Goal: Transaction & Acquisition: Book appointment/travel/reservation

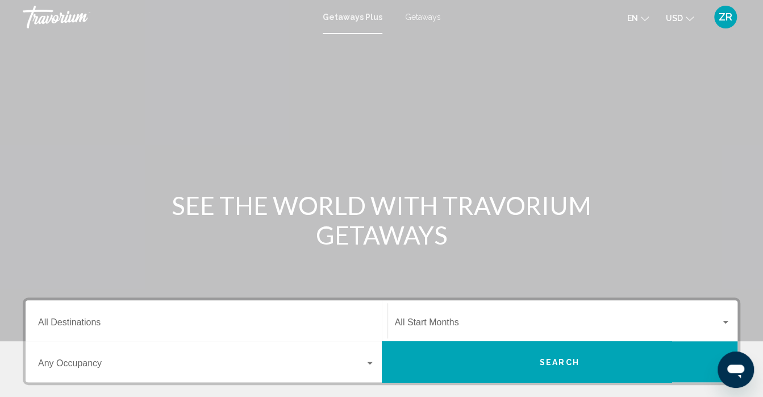
click at [423, 18] on span "Getaways" at bounding box center [423, 17] width 36 height 9
click at [99, 324] on input "Destination All Destinations" at bounding box center [206, 324] width 337 height 10
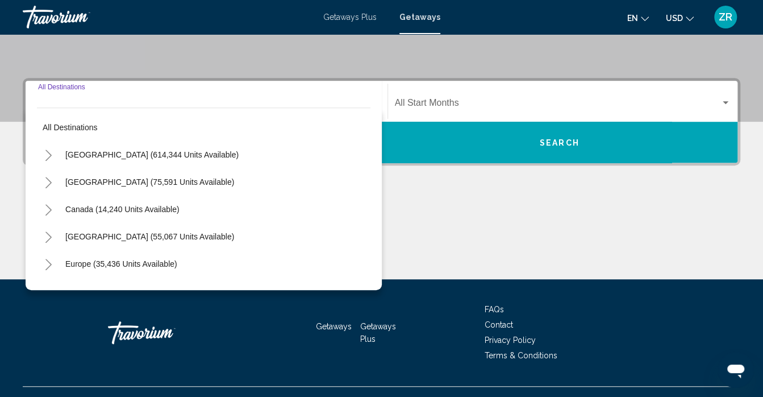
scroll to position [240, 0]
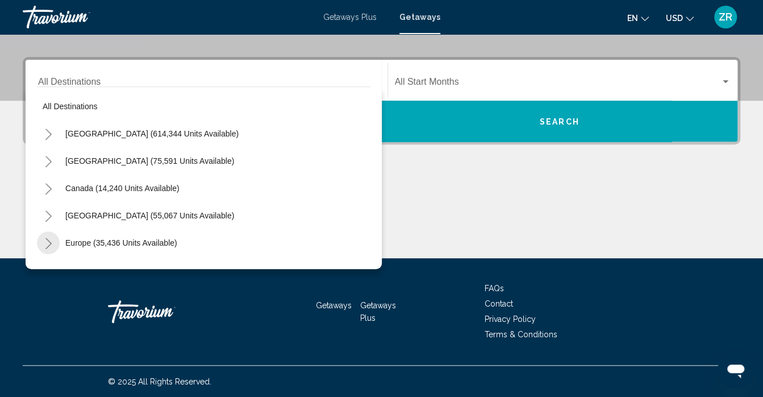
click at [48, 243] on icon "Toggle Europe (35,436 units available)" at bounding box center [48, 243] width 9 height 11
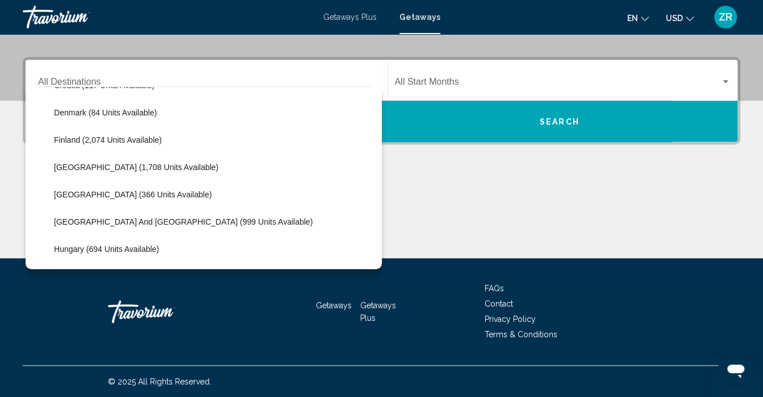
scroll to position [265, 0]
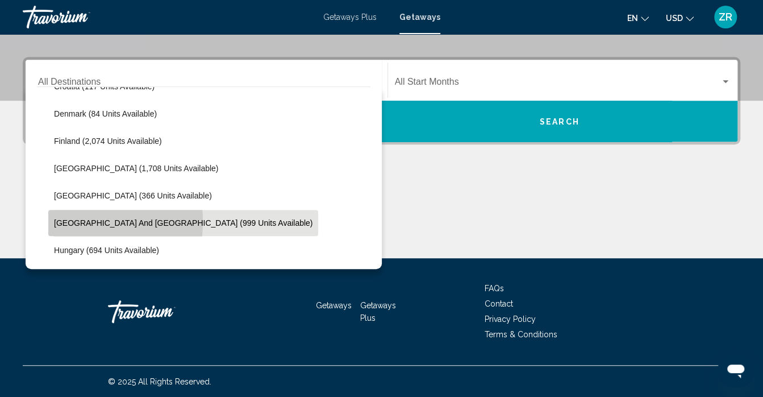
click at [56, 220] on span "[GEOGRAPHIC_DATA] and [GEOGRAPHIC_DATA] (999 units available)" at bounding box center [183, 222] width 259 height 9
type input "**********"
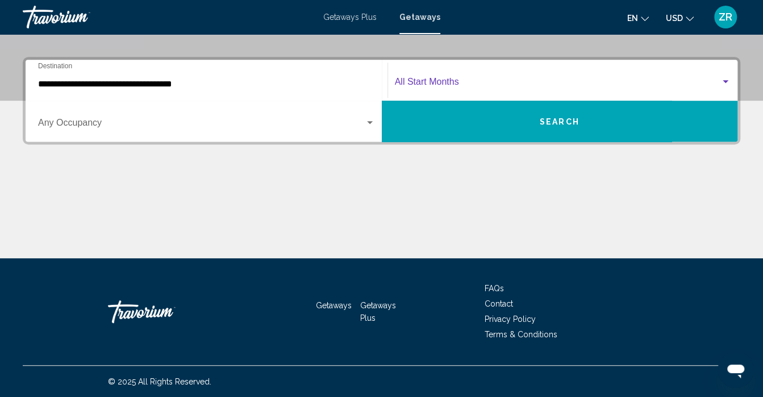
click at [724, 79] on div "Search widget" at bounding box center [726, 81] width 10 height 9
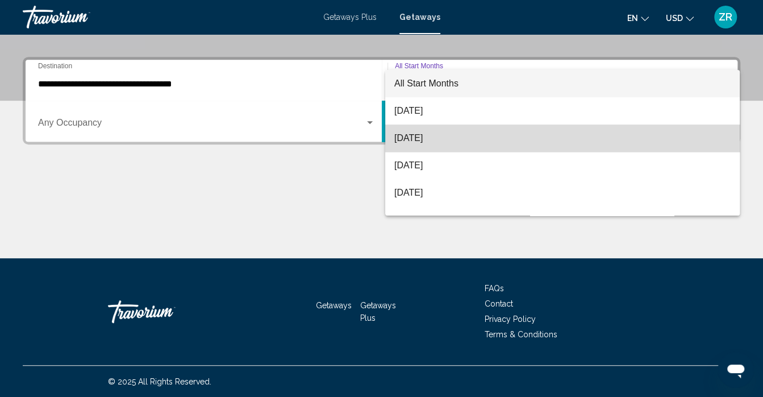
click at [606, 144] on span "[DATE]" at bounding box center [562, 137] width 336 height 27
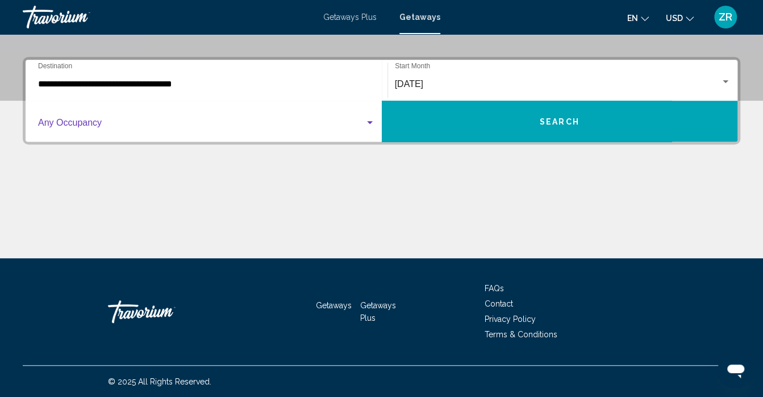
click at [369, 125] on div "Search widget" at bounding box center [370, 122] width 10 height 9
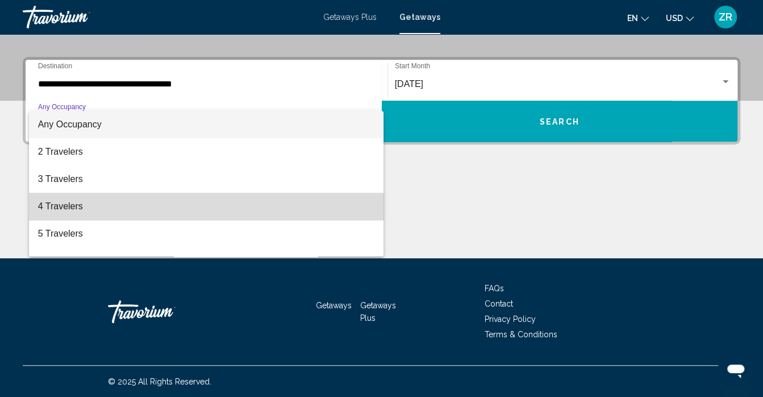
click at [301, 205] on span "4 Travelers" at bounding box center [206, 206] width 337 height 27
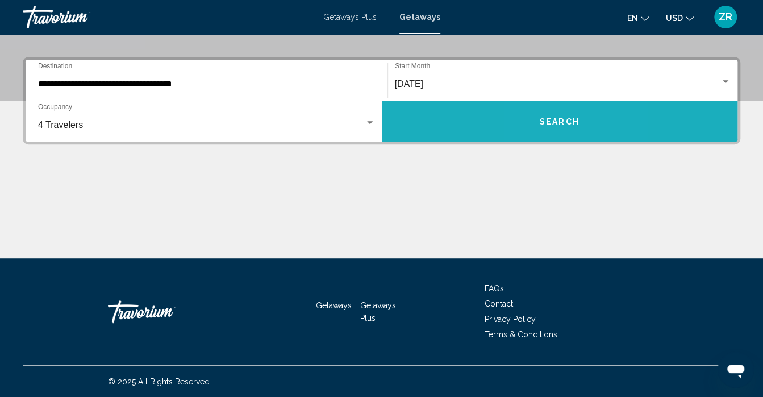
click at [549, 122] on span "Search" at bounding box center [560, 121] width 40 height 9
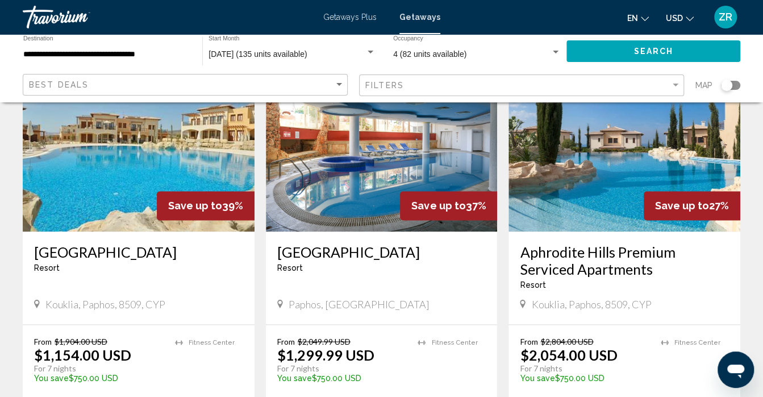
scroll to position [906, 0]
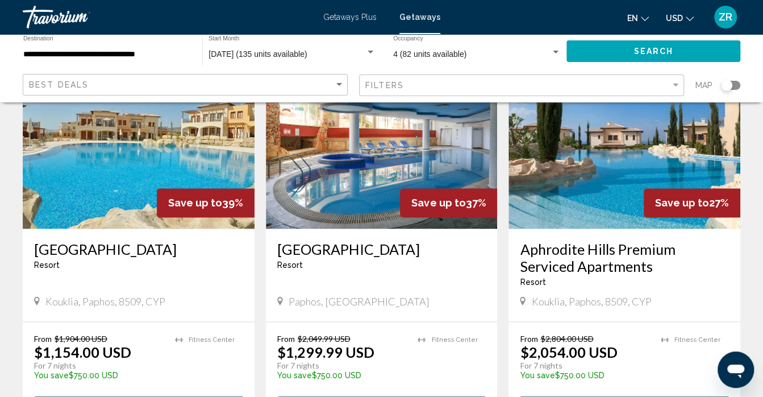
click at [549, 122] on img "Main content" at bounding box center [625, 138] width 232 height 182
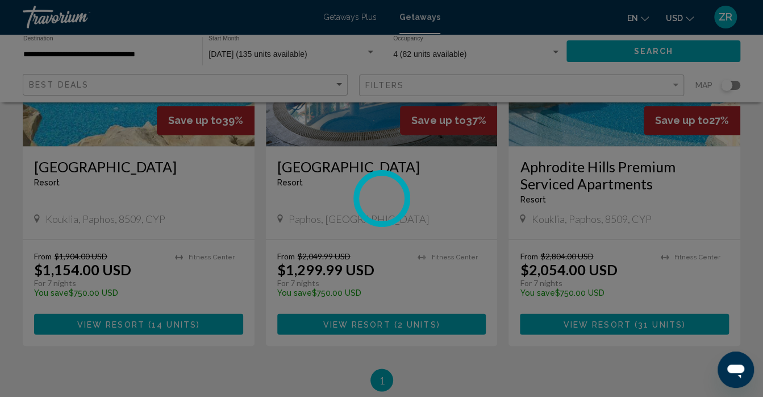
scroll to position [1001, 0]
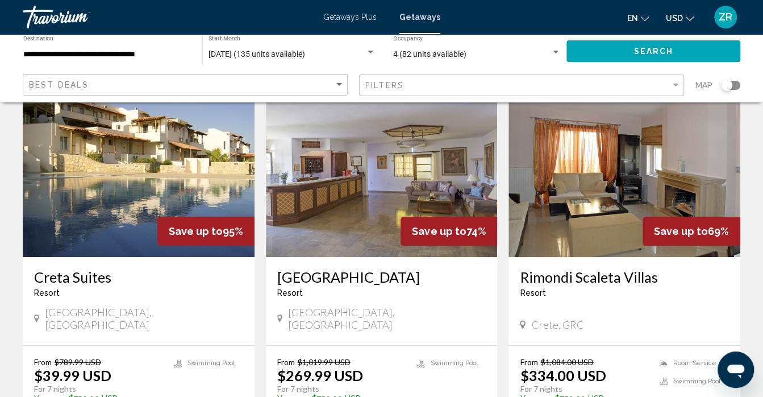
scroll to position [79, 0]
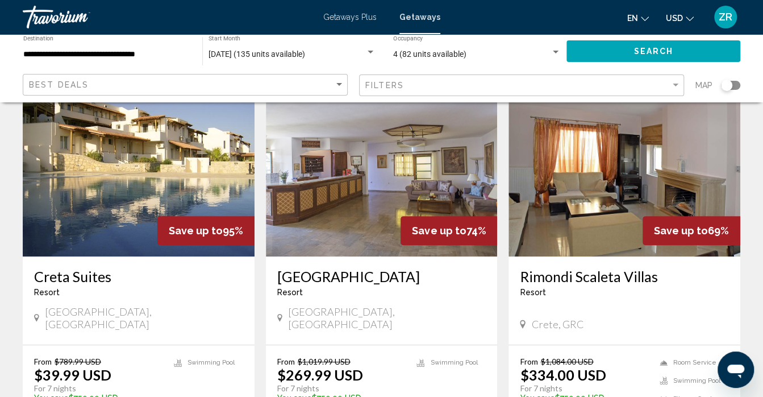
click at [316, 182] on img "Main content" at bounding box center [382, 165] width 232 height 182
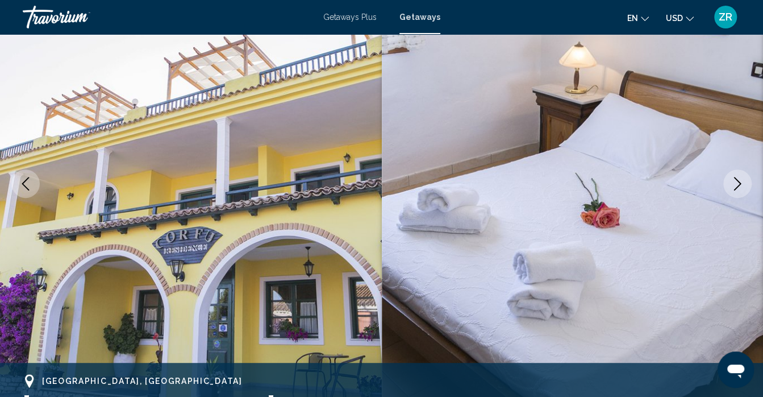
scroll to position [120, 0]
click at [736, 186] on icon "Next image" at bounding box center [738, 184] width 14 height 14
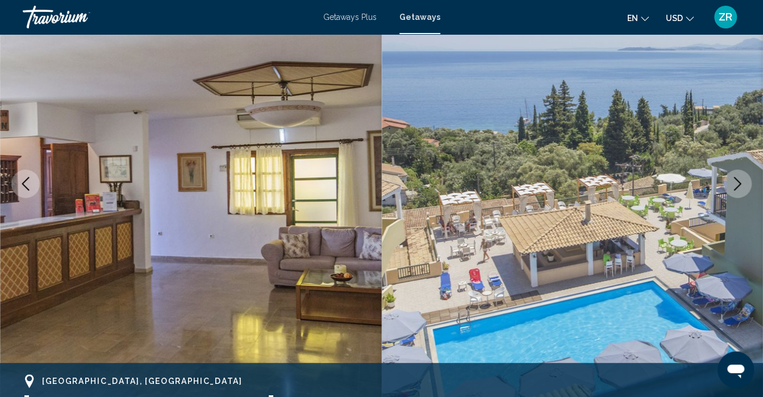
click at [736, 186] on icon "Next image" at bounding box center [738, 184] width 14 height 14
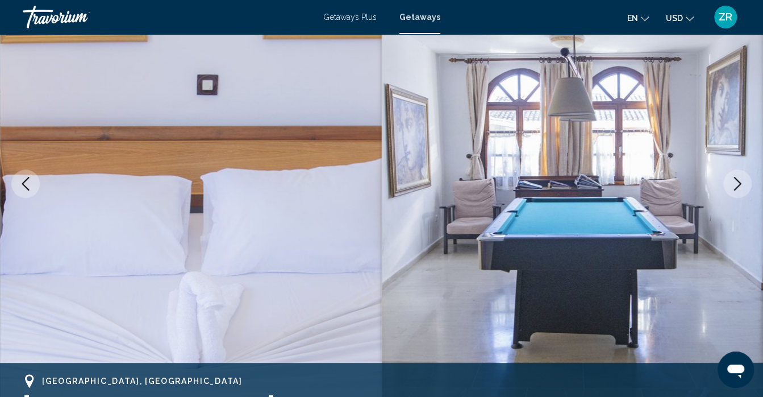
click at [736, 186] on icon "Next image" at bounding box center [738, 184] width 14 height 14
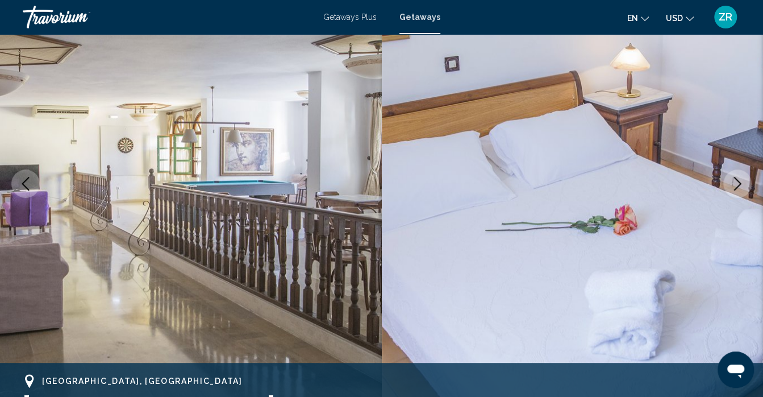
click at [736, 186] on icon "Next image" at bounding box center [738, 184] width 14 height 14
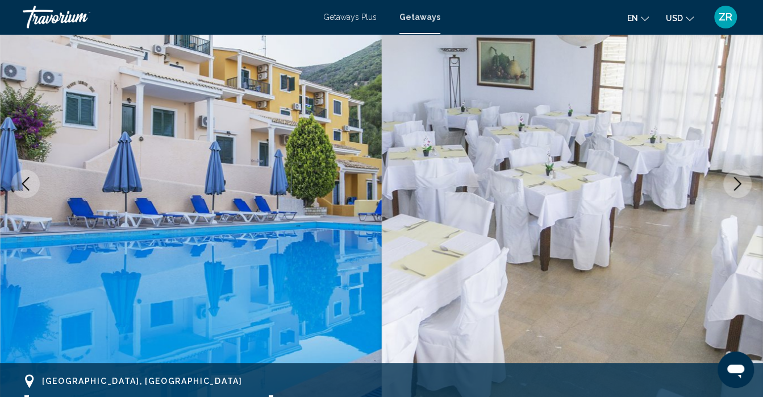
click at [736, 186] on icon "Next image" at bounding box center [738, 184] width 14 height 14
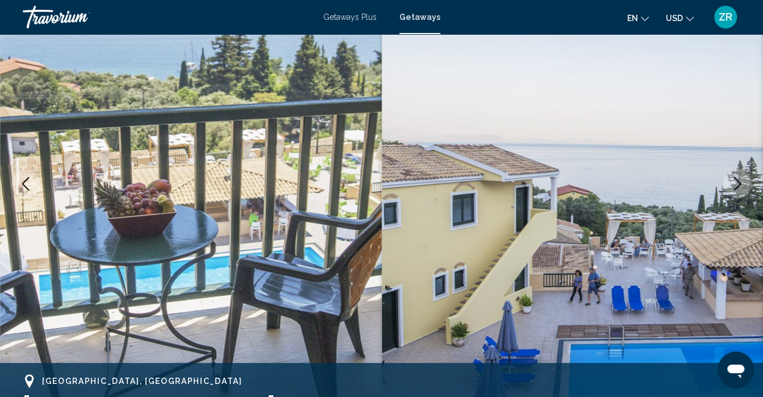
click at [736, 186] on icon "Next image" at bounding box center [738, 184] width 14 height 14
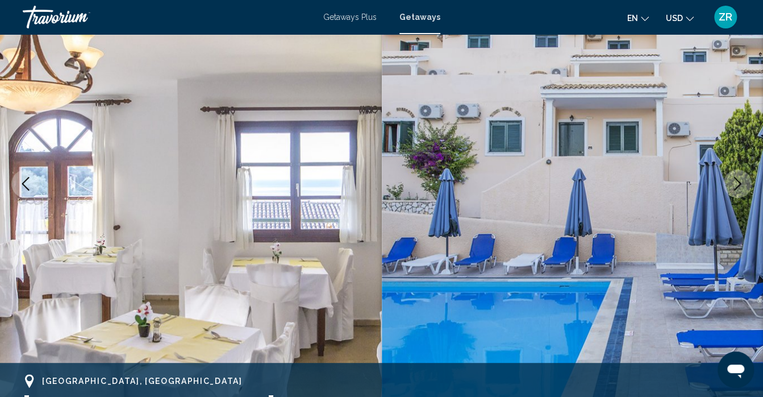
click at [736, 186] on icon "Next image" at bounding box center [738, 184] width 14 height 14
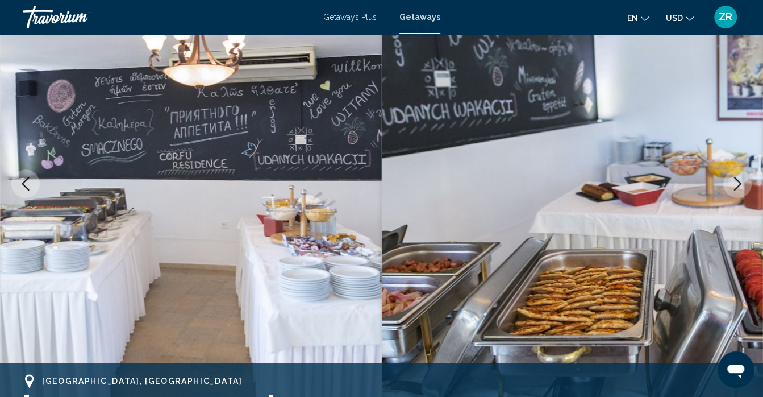
click at [736, 186] on icon "Next image" at bounding box center [738, 184] width 14 height 14
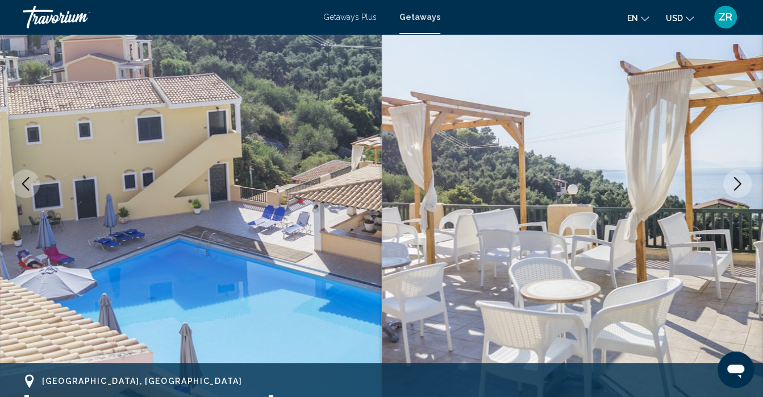
click at [736, 186] on icon "Next image" at bounding box center [738, 184] width 14 height 14
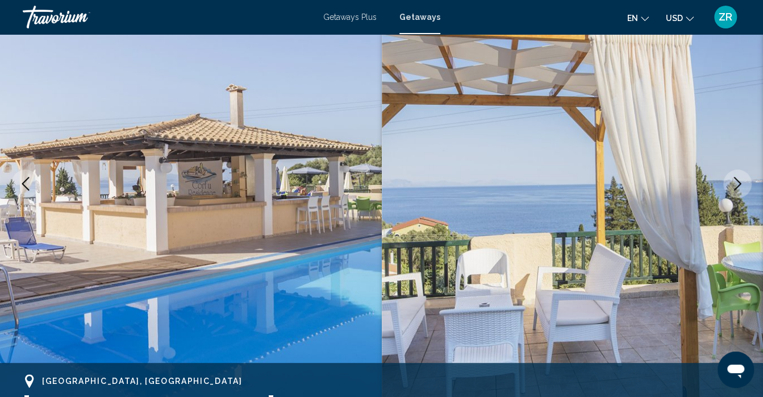
click at [736, 186] on icon "Next image" at bounding box center [738, 184] width 14 height 14
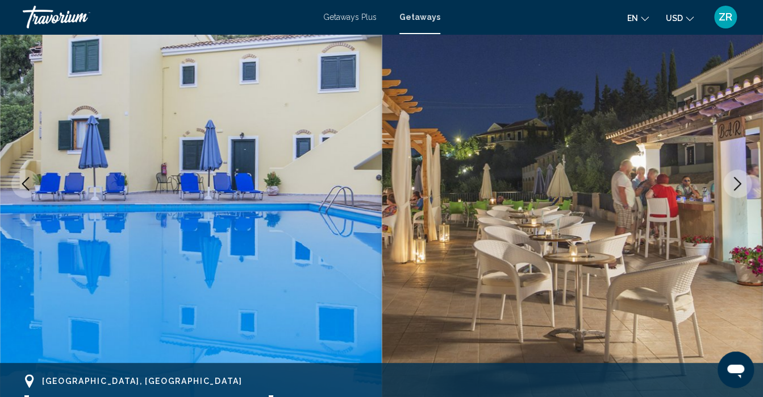
click at [736, 186] on icon "Next image" at bounding box center [738, 184] width 14 height 14
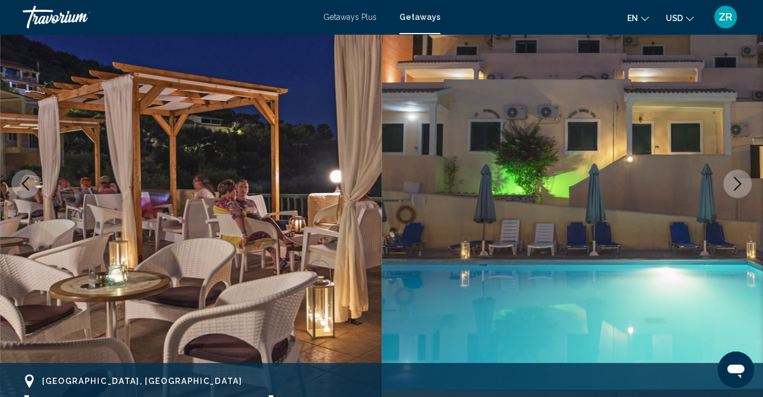
click at [736, 186] on icon "Next image" at bounding box center [738, 184] width 14 height 14
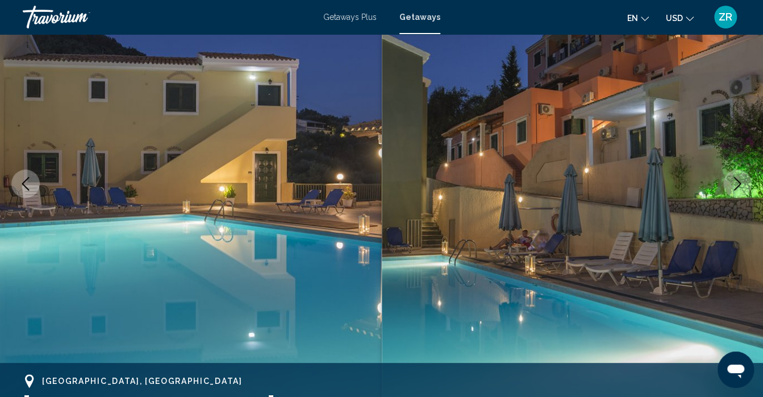
click at [736, 186] on icon "Next image" at bounding box center [738, 184] width 14 height 14
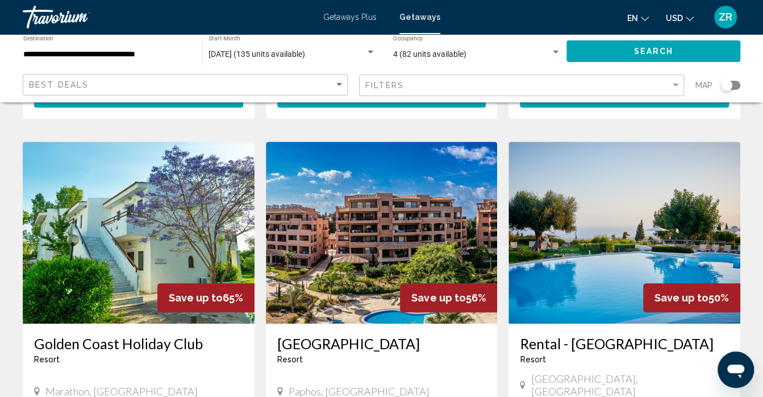
scroll to position [412, 0]
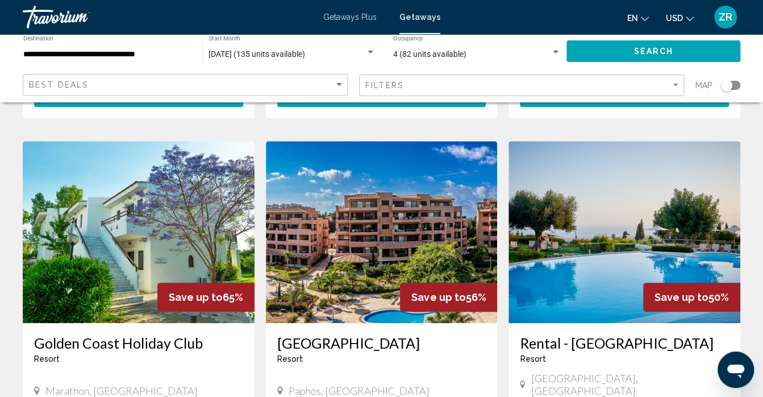
click at [123, 248] on img "Main content" at bounding box center [139, 232] width 232 height 182
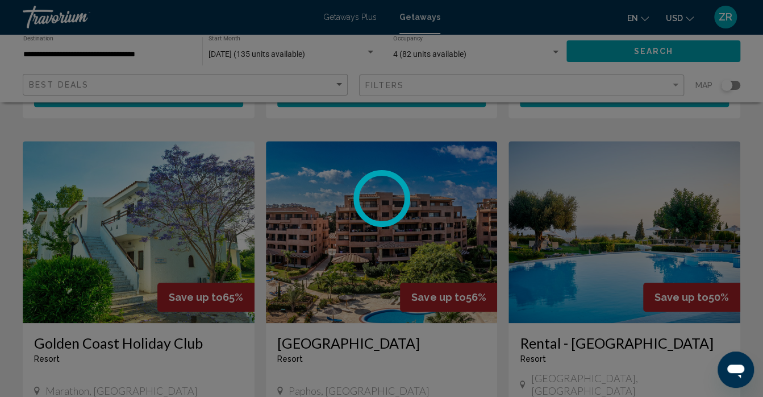
scroll to position [106, 0]
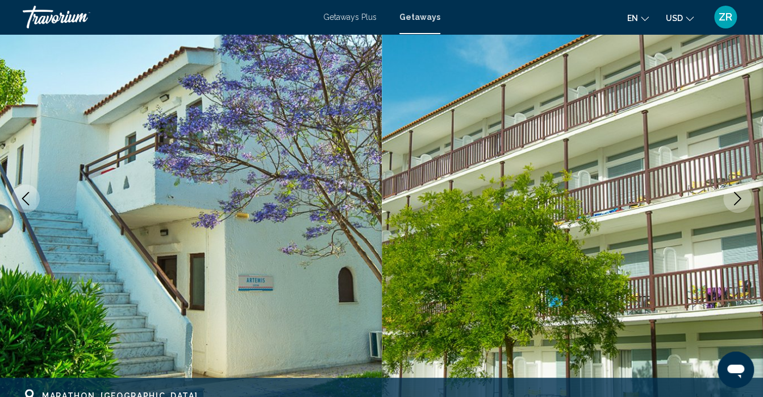
click at [739, 200] on icon "Next image" at bounding box center [737, 199] width 7 height 14
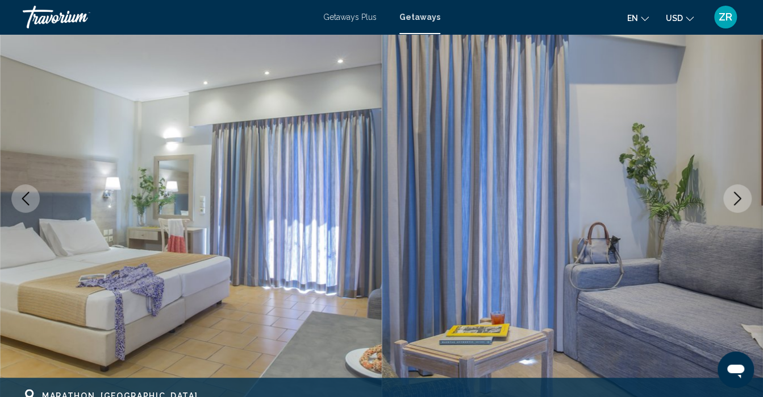
click at [739, 200] on icon "Next image" at bounding box center [737, 199] width 7 height 14
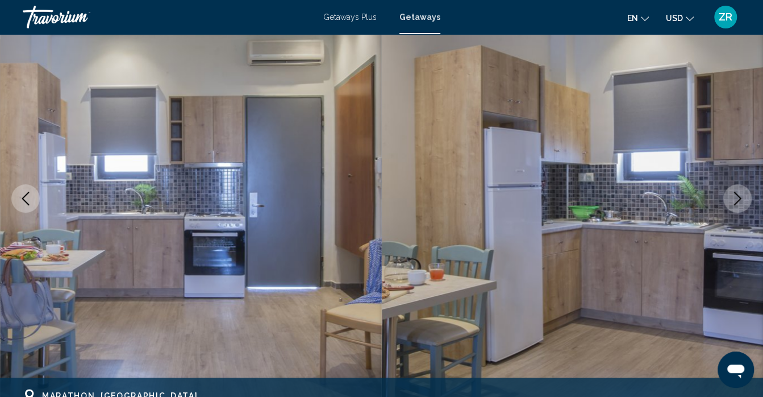
click at [739, 201] on icon "Next image" at bounding box center [737, 199] width 7 height 14
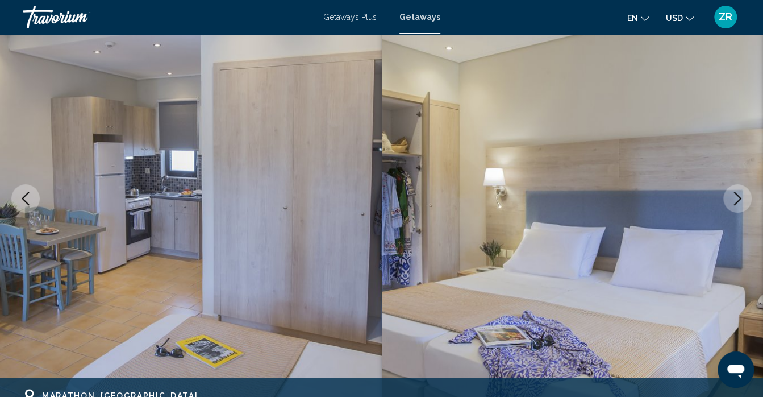
click at [739, 201] on icon "Next image" at bounding box center [737, 199] width 7 height 14
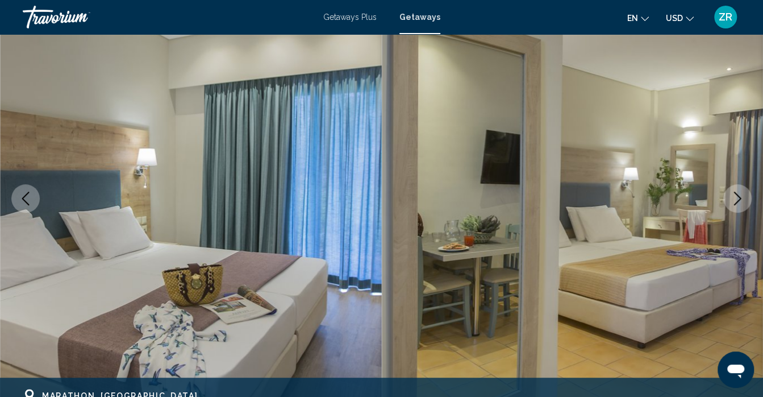
click at [739, 201] on icon "Next image" at bounding box center [737, 199] width 7 height 14
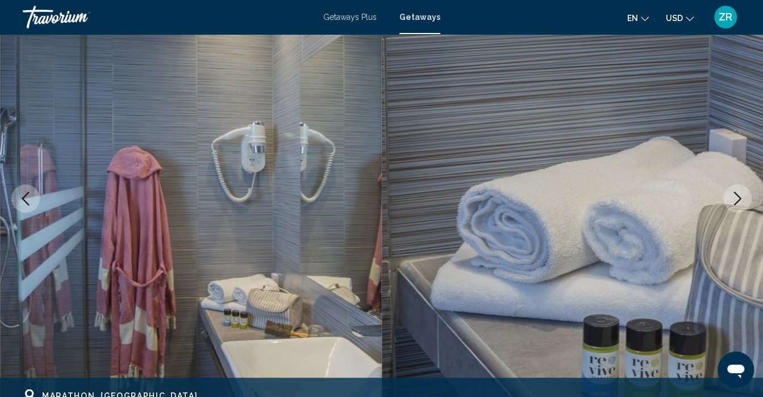
click at [739, 201] on icon "Next image" at bounding box center [737, 199] width 7 height 14
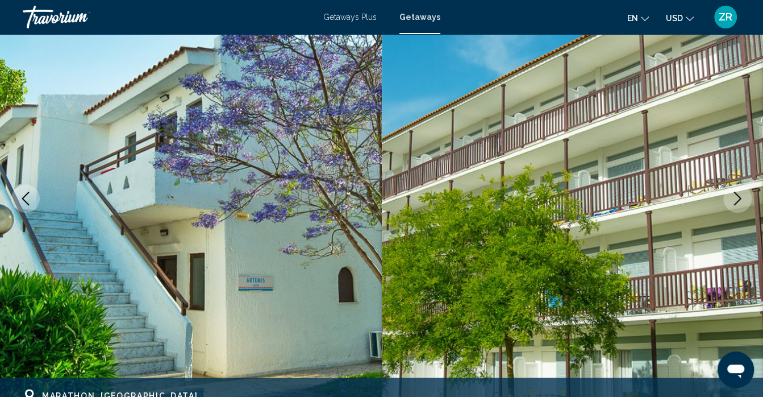
drag, startPoint x: 739, startPoint y: 201, endPoint x: 615, endPoint y: 50, distance: 194.6
click at [615, 50] on img "Main content" at bounding box center [573, 198] width 382 height 540
